Goal: Information Seeking & Learning: Learn about a topic

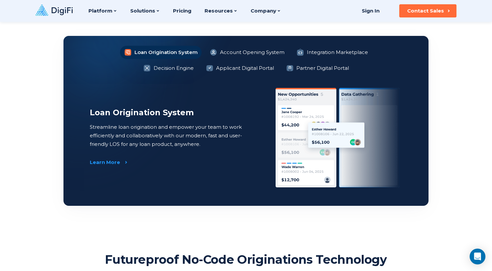
scroll to position [500, 0]
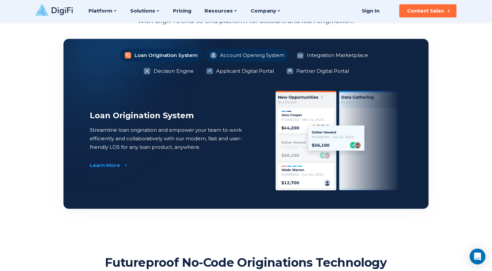
click at [242, 53] on li "Account Opening System" at bounding box center [247, 55] width 83 height 13
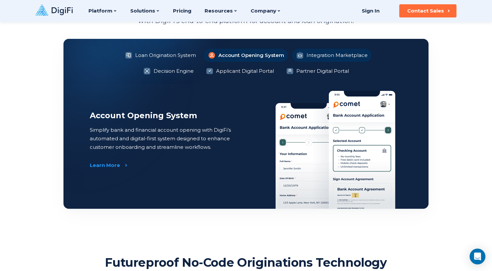
click at [307, 51] on li "Integration Marketplace" at bounding box center [332, 55] width 80 height 13
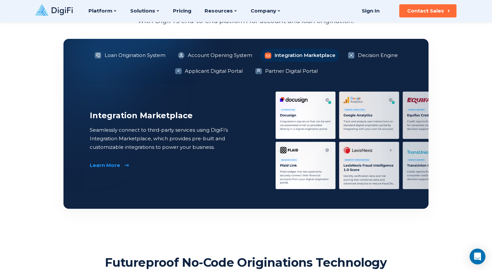
click at [102, 165] on div "Learn More" at bounding box center [105, 165] width 30 height 7
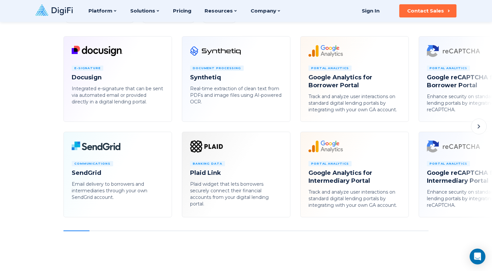
scroll to position [366, 0]
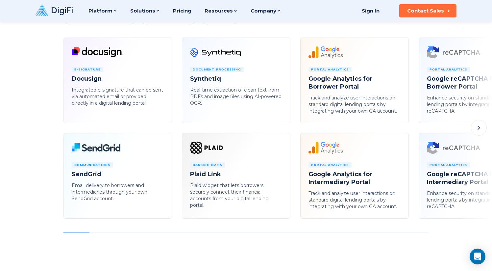
click at [480, 124] on icon at bounding box center [479, 128] width 8 height 8
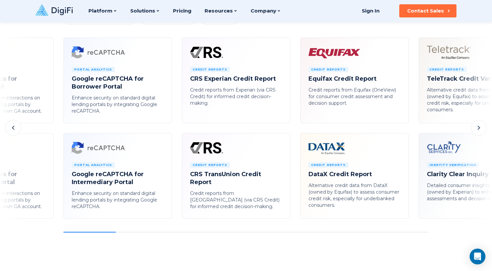
click at [480, 124] on icon at bounding box center [479, 128] width 8 height 8
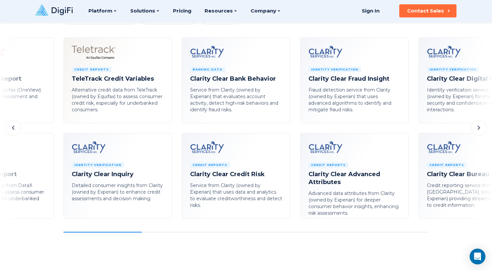
click at [480, 124] on icon at bounding box center [479, 128] width 8 height 8
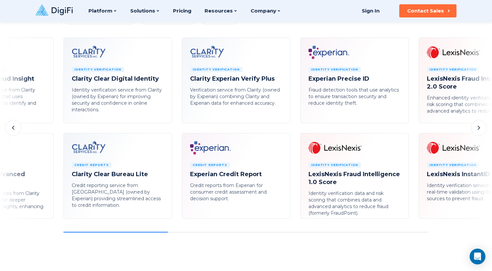
click at [480, 124] on icon at bounding box center [479, 128] width 8 height 8
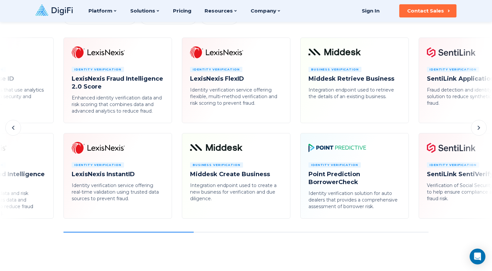
click at [480, 124] on icon at bounding box center [479, 128] width 8 height 8
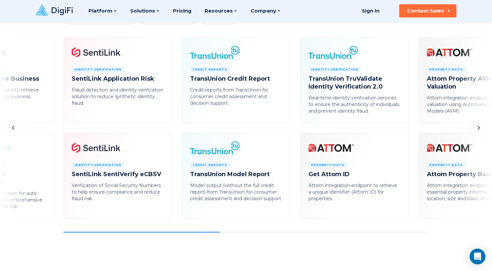
click at [480, 124] on icon at bounding box center [479, 128] width 8 height 8
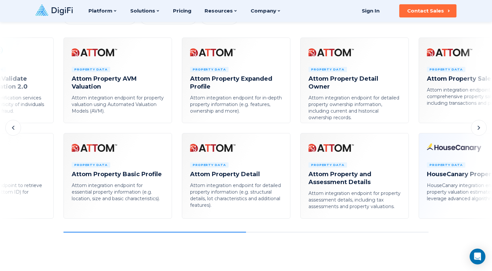
click at [480, 124] on icon at bounding box center [479, 128] width 8 height 8
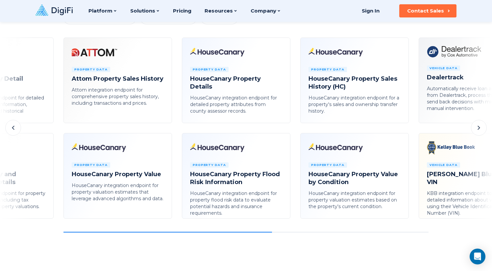
click at [480, 124] on icon at bounding box center [479, 128] width 8 height 8
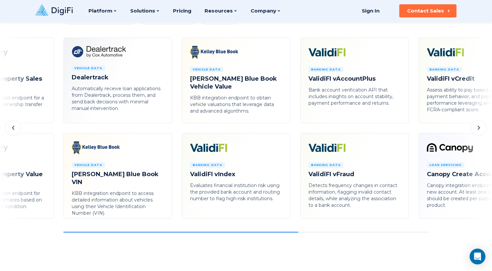
click at [480, 124] on icon at bounding box center [479, 128] width 8 height 8
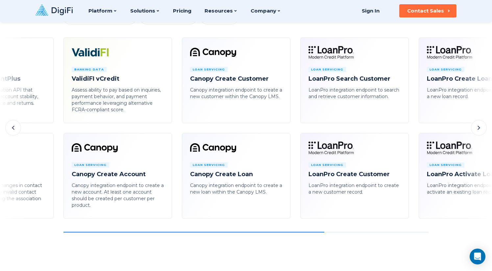
click at [480, 124] on icon at bounding box center [479, 128] width 8 height 8
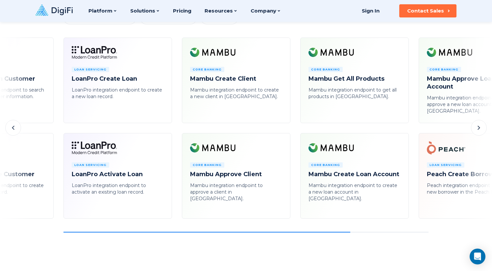
click at [480, 124] on icon at bounding box center [479, 128] width 8 height 8
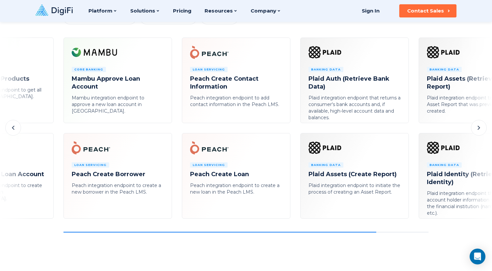
click at [480, 124] on icon at bounding box center [479, 128] width 8 height 8
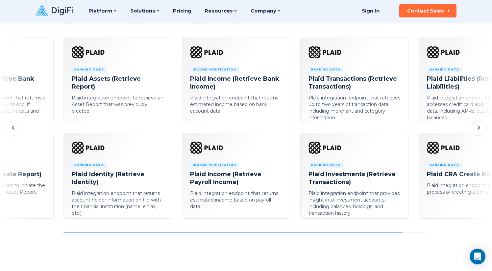
click at [480, 124] on icon at bounding box center [479, 128] width 8 height 8
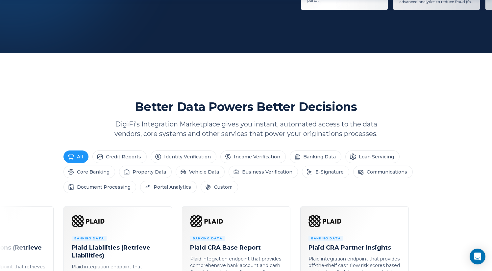
scroll to position [201, 0]
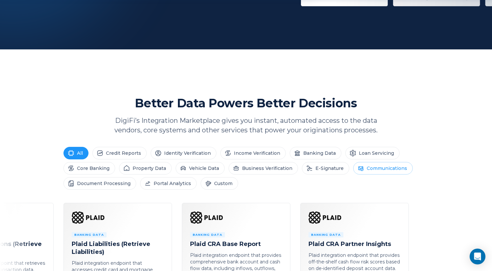
click at [373, 163] on li "Communications" at bounding box center [383, 168] width 60 height 13
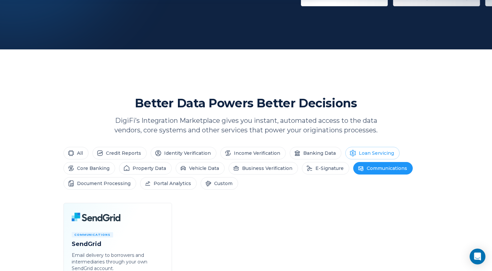
click at [353, 153] on li "Loan Servicing" at bounding box center [372, 153] width 54 height 13
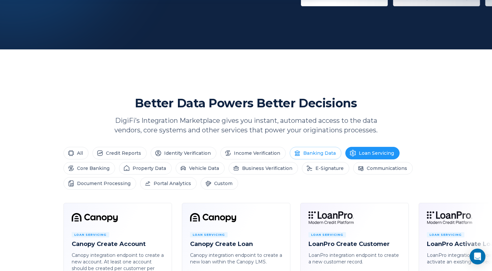
click at [322, 154] on li "Banking Data" at bounding box center [316, 153] width 52 height 13
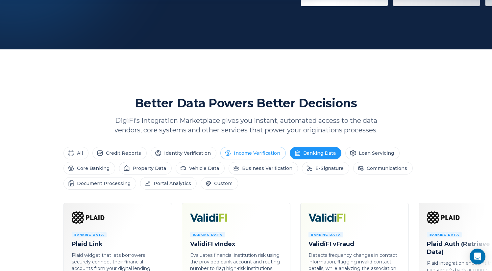
click at [252, 153] on li "Income Verification" at bounding box center [252, 153] width 65 height 13
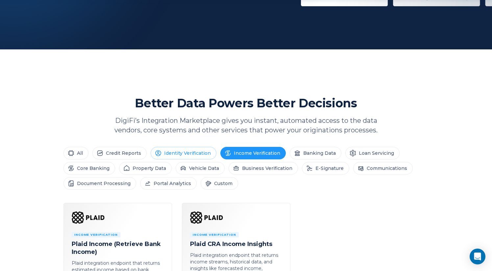
click at [181, 155] on li "Identity Verification" at bounding box center [184, 153] width 66 height 13
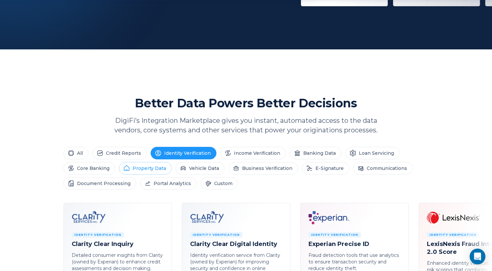
click at [131, 170] on li "Property Data" at bounding box center [145, 168] width 53 height 13
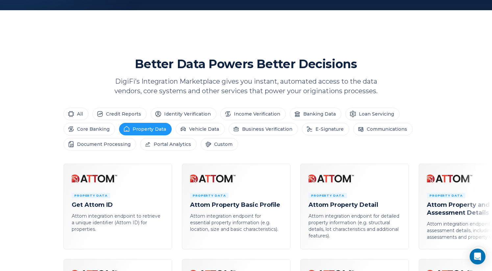
scroll to position [247, 0]
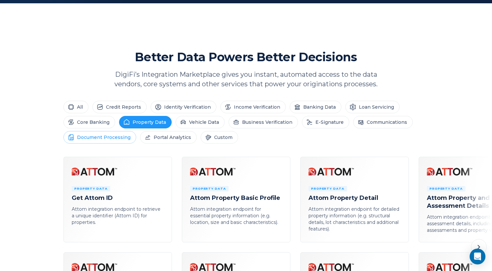
click at [108, 136] on li "Document Processing" at bounding box center [100, 137] width 73 height 13
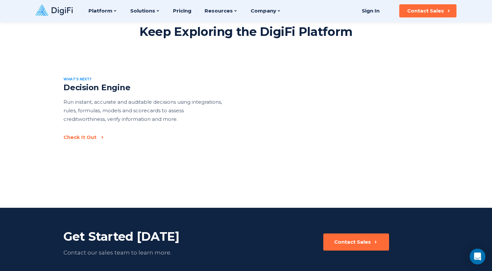
scroll to position [909, 0]
